Goal: Information Seeking & Learning: Learn about a topic

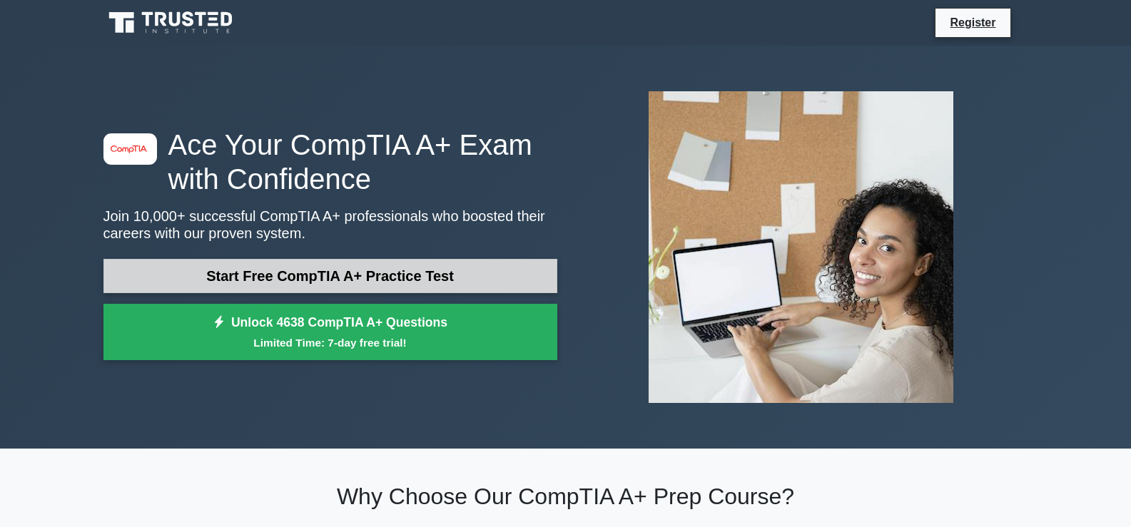
click at [439, 265] on link "Start Free CompTIA A+ Practice Test" at bounding box center [330, 276] width 454 height 34
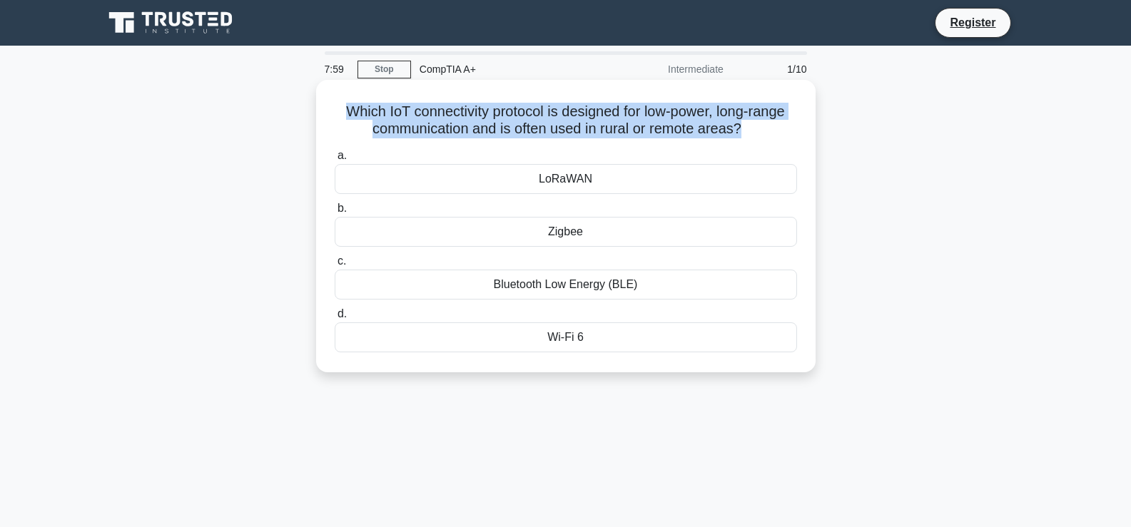
drag, startPoint x: 340, startPoint y: 113, endPoint x: 745, endPoint y: 126, distance: 405.4
click at [745, 126] on h5 "Which IoT connectivity protocol is designed for low-power, long-range communica…" at bounding box center [565, 121] width 465 height 36
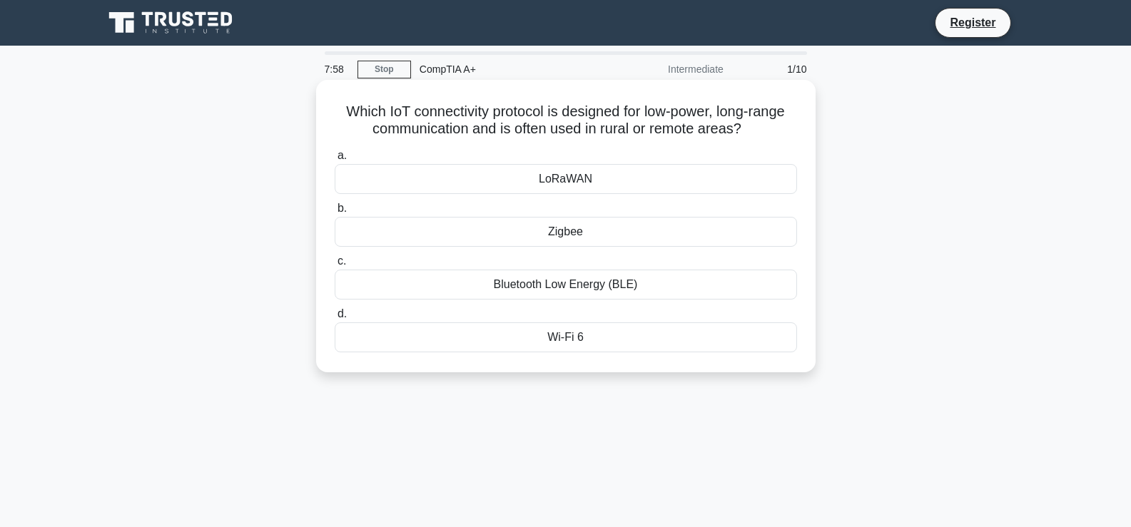
click at [566, 151] on label "a. [GEOGRAPHIC_DATA]" at bounding box center [566, 170] width 462 height 47
click at [335, 151] on input "a. [GEOGRAPHIC_DATA]" at bounding box center [335, 155] width 0 height 9
